Goal: Register for event/course

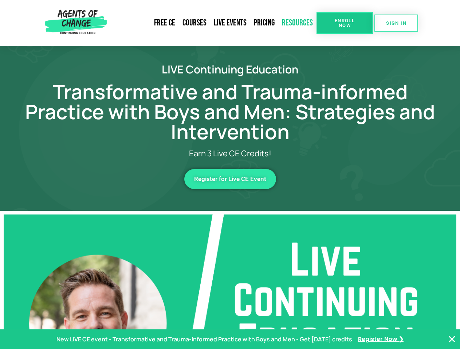
click at [297, 23] on link "Resources" at bounding box center [297, 23] width 38 height 17
click at [344, 23] on span "Enroll Now" at bounding box center [344, 22] width 33 height 9
click at [396, 23] on span "SIGN IN" at bounding box center [396, 23] width 20 height 5
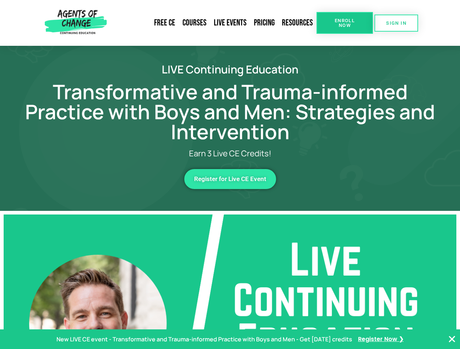
click at [230, 179] on span "Register for Live CE Event" at bounding box center [230, 179] width 72 height 6
click at [230, 340] on p "New LIVE CE event - Transformative and Trauma-informed Practice with Boys and M…" at bounding box center [204, 340] width 296 height 11
click at [452, 340] on icon "Close Banner" at bounding box center [451, 339] width 9 height 9
